Goal: Navigation & Orientation: Find specific page/section

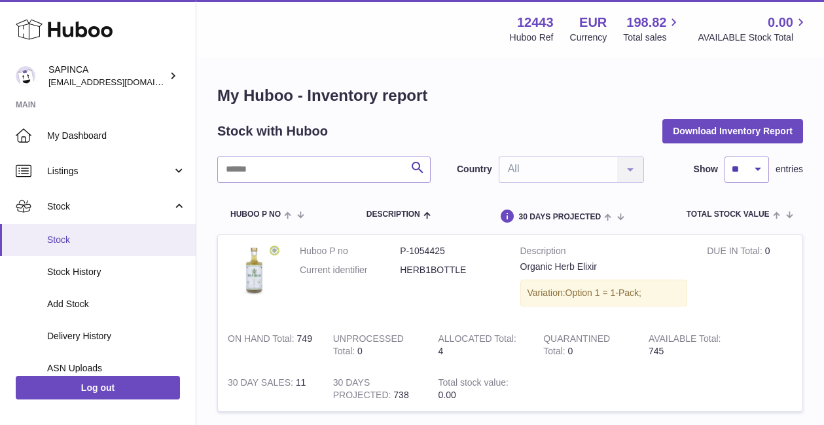
click at [58, 239] on span "Stock" at bounding box center [116, 240] width 139 height 12
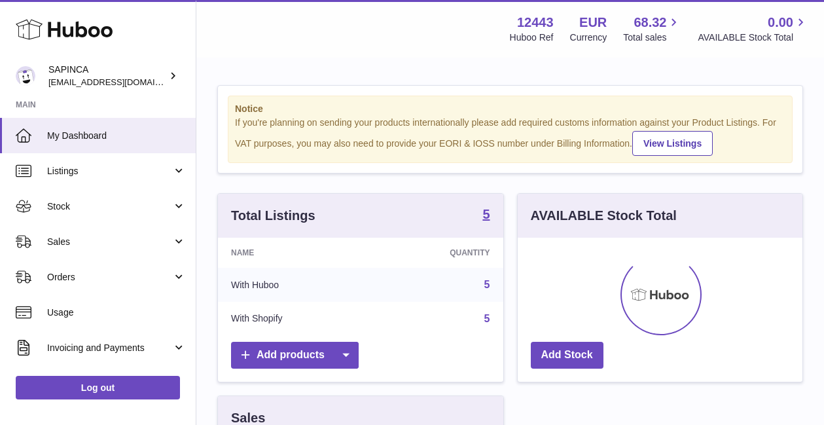
scroll to position [204, 285]
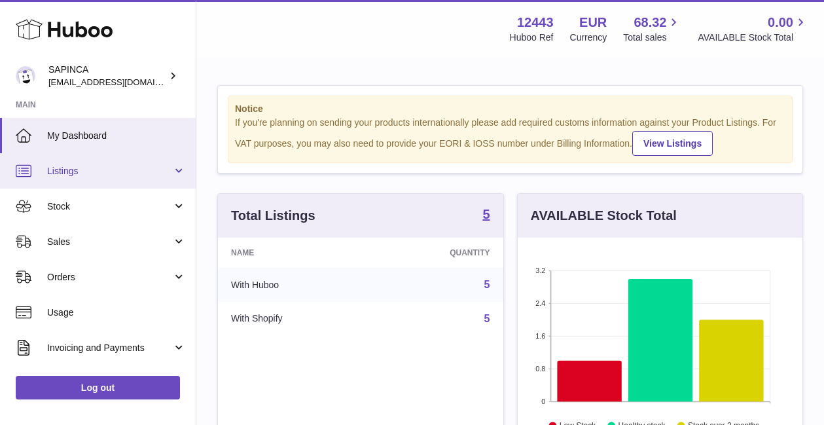
click at [63, 166] on span "Listings" at bounding box center [109, 171] width 125 height 12
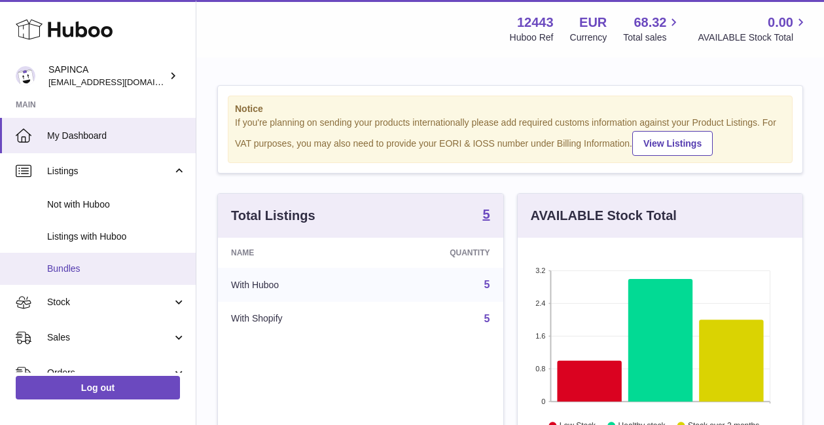
click at [60, 268] on span "Bundles" at bounding box center [116, 268] width 139 height 12
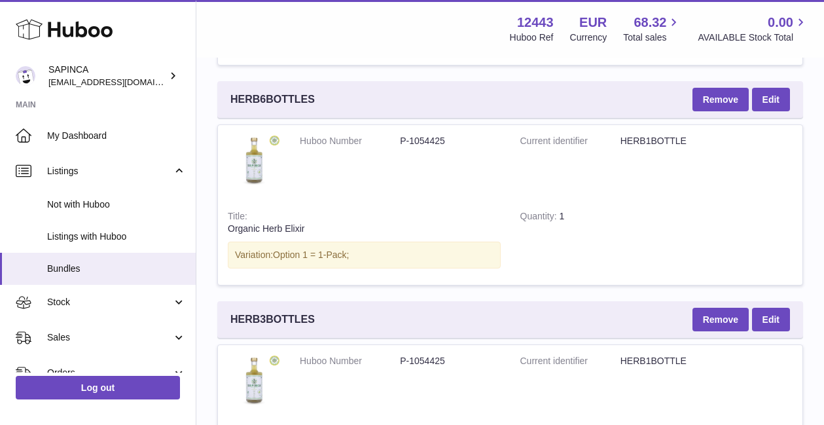
scroll to position [2840, 0]
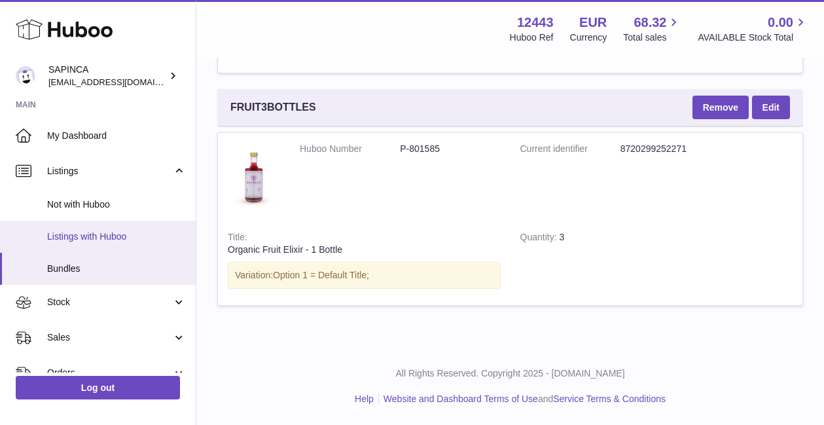
click at [92, 236] on span "Listings with Huboo" at bounding box center [116, 236] width 139 height 12
